Goal: Check status: Check status

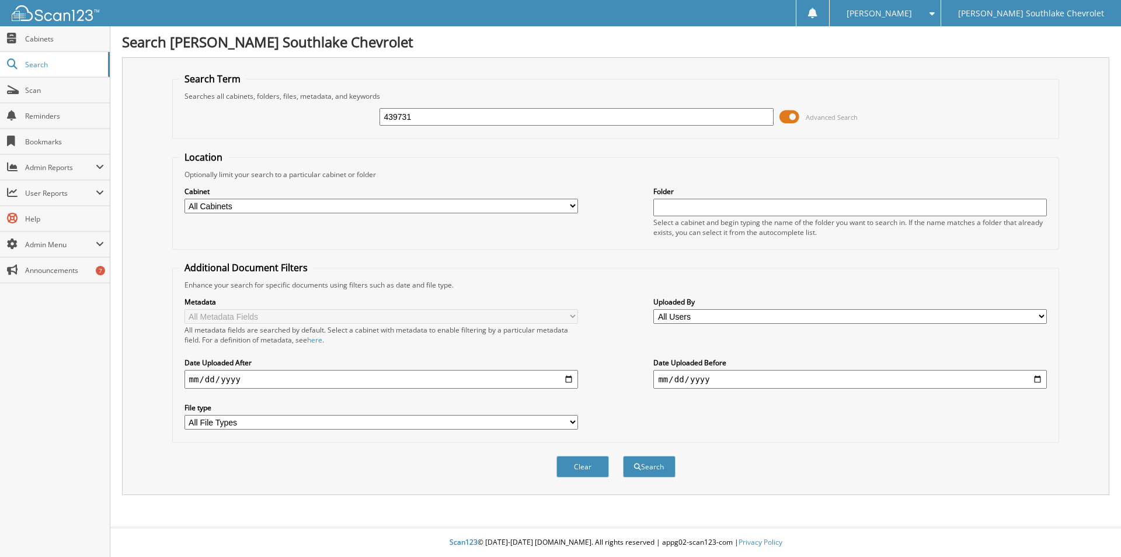
type input "439731"
click at [623, 456] on button "Search" at bounding box center [649, 467] width 53 height 22
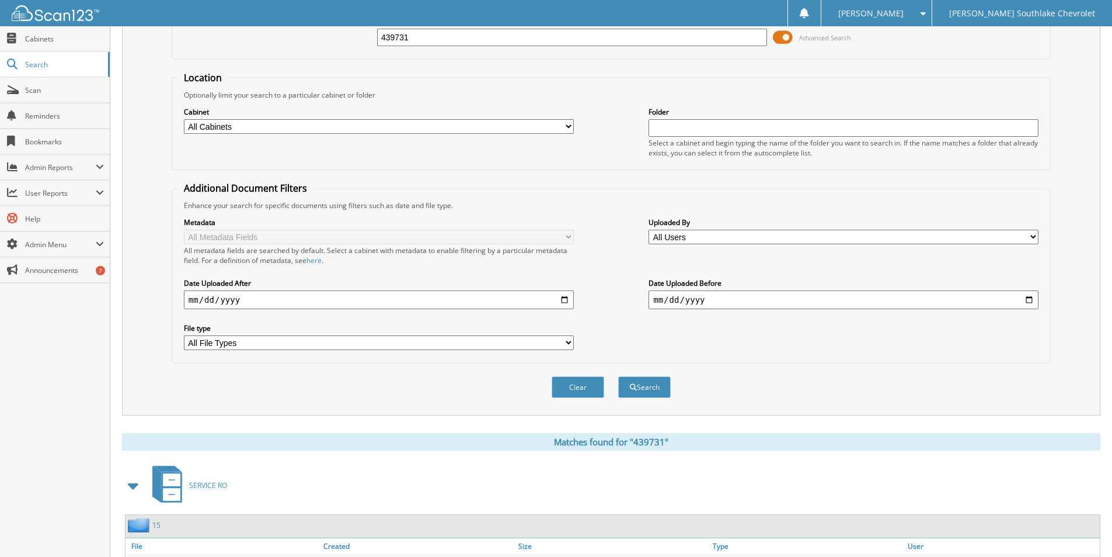
scroll to position [217, 0]
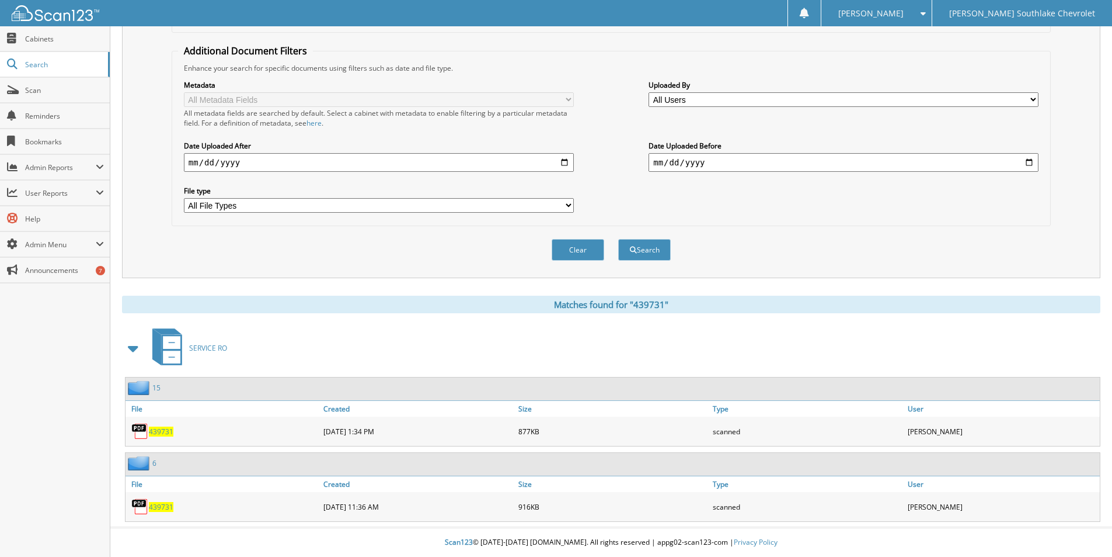
click at [164, 430] on span "439731" at bounding box center [161, 431] width 25 height 10
click at [155, 506] on span "439731" at bounding box center [161, 507] width 25 height 10
